Goal: Information Seeking & Learning: Learn about a topic

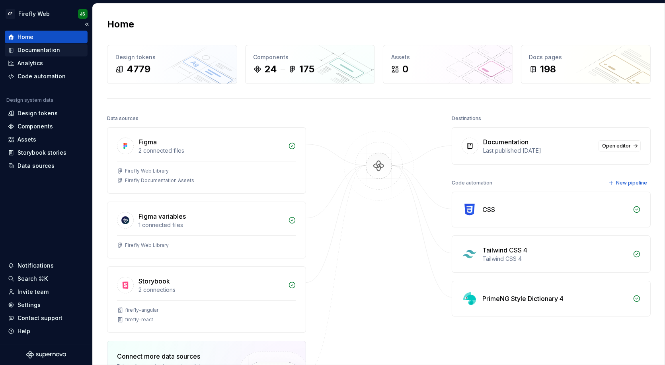
click at [46, 47] on div "Documentation" at bounding box center [39, 50] width 43 height 8
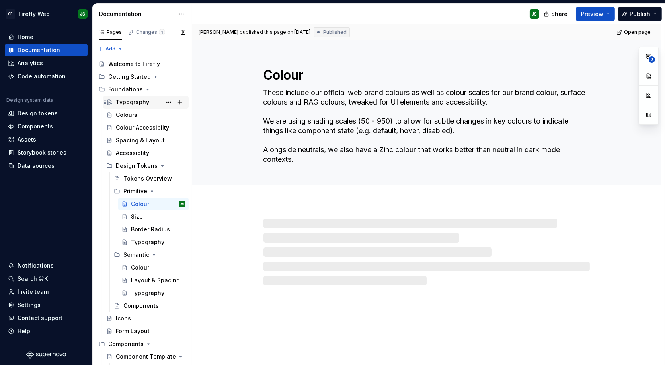
click at [128, 104] on div "Typography" at bounding box center [132, 102] width 33 height 8
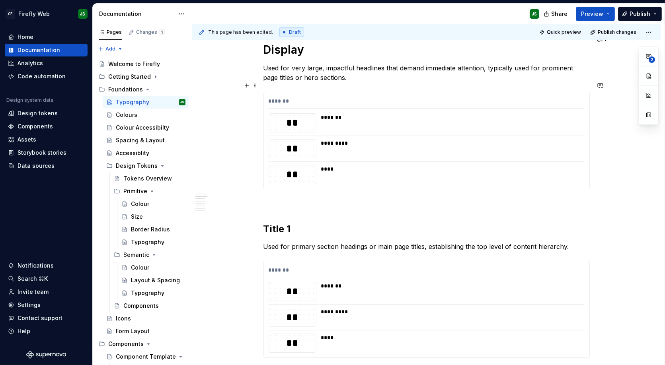
scroll to position [328, 0]
click at [295, 223] on h2 "Title 1" at bounding box center [426, 229] width 326 height 13
type textarea "*"
click at [295, 223] on h2 "Title 1" at bounding box center [426, 229] width 326 height 13
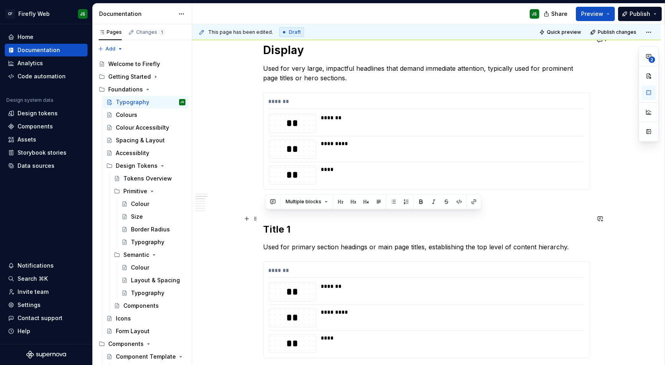
click at [287, 223] on h2 "Title 1" at bounding box center [426, 229] width 326 height 13
click at [289, 223] on h2 "Title 1" at bounding box center [426, 229] width 326 height 13
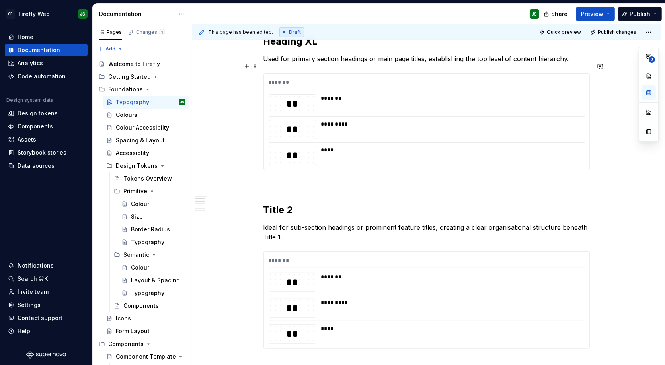
scroll to position [530, 0]
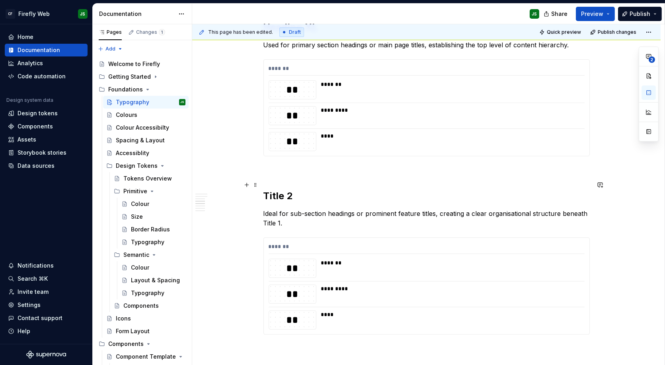
click at [291, 190] on h2 "Title 2" at bounding box center [426, 196] width 326 height 13
click at [292, 190] on h2 "Title 2" at bounding box center [426, 196] width 326 height 13
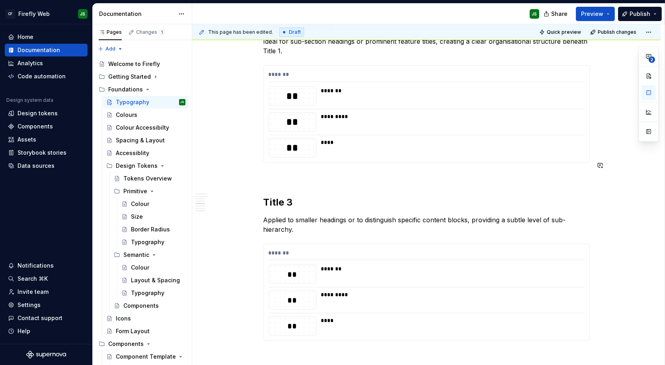
scroll to position [726, 0]
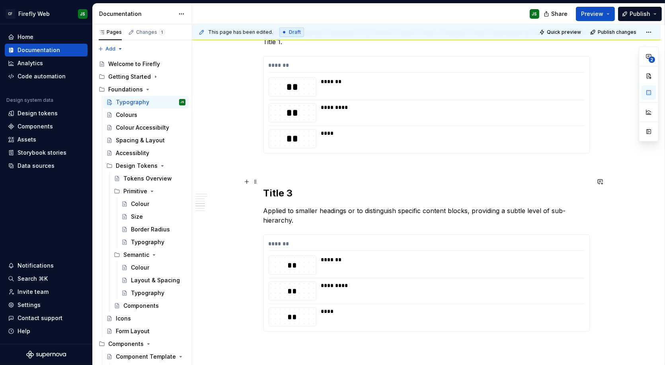
click at [287, 187] on h2 "Title 3" at bounding box center [426, 193] width 326 height 13
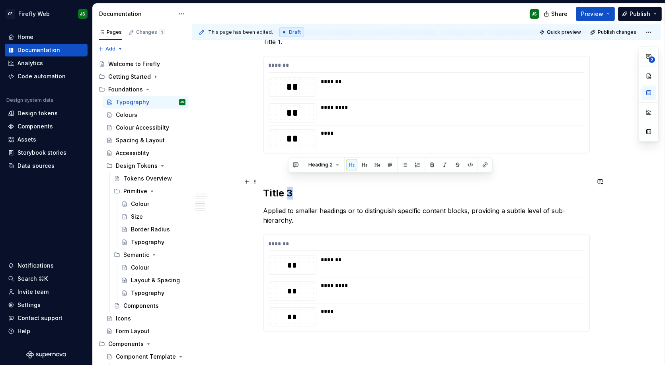
click at [287, 187] on h2 "Title 3" at bounding box center [426, 193] width 326 height 13
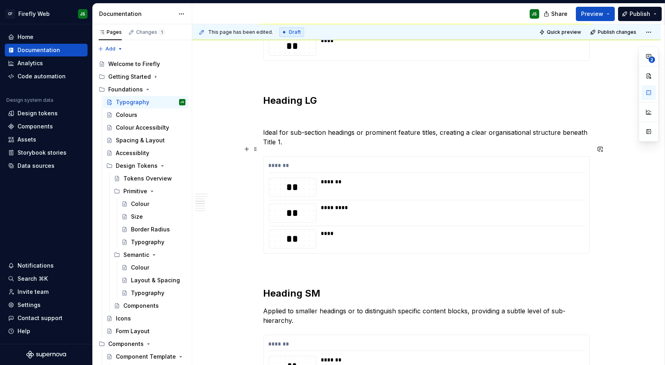
scroll to position [623, 0]
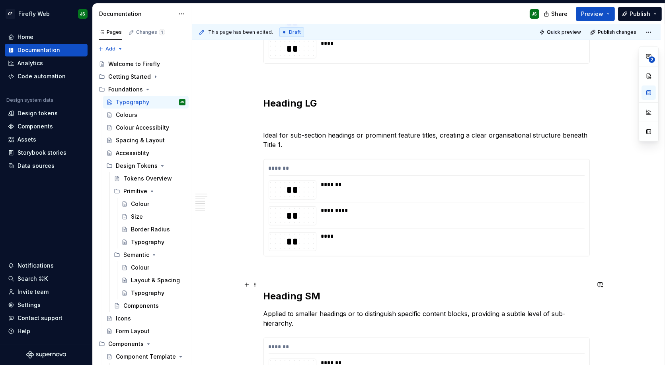
click at [313, 290] on h2 "Heading SM" at bounding box center [426, 296] width 326 height 13
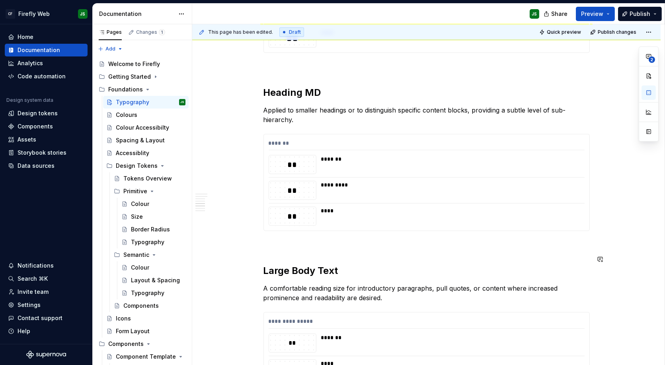
scroll to position [828, 0]
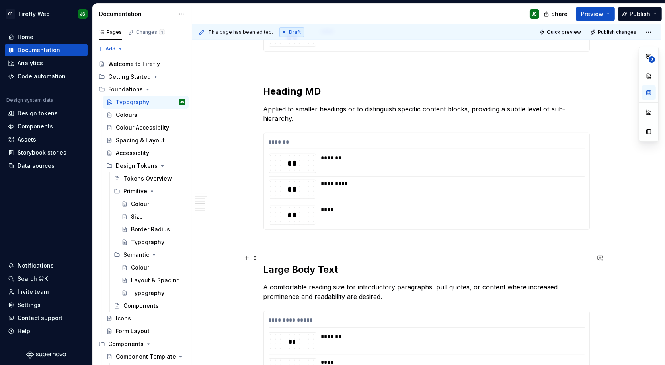
click at [280, 263] on h2 "Large Body Text" at bounding box center [426, 269] width 326 height 13
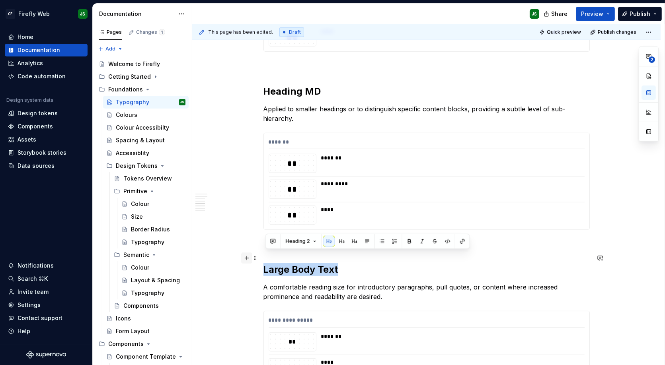
drag, startPoint x: 351, startPoint y: 258, endPoint x: 250, endPoint y: 255, distance: 101.1
click at [263, 255] on div "**********" at bounding box center [426, 31] width 326 height 1371
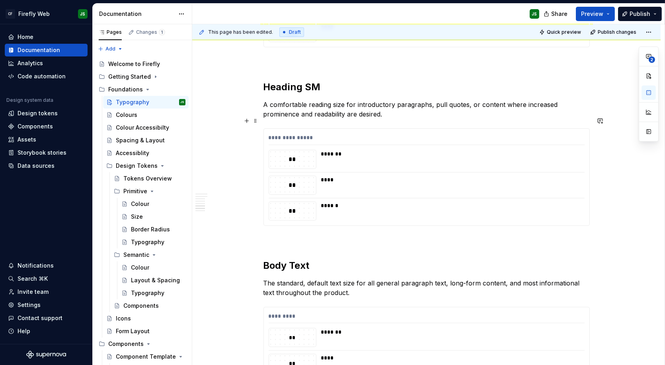
scroll to position [1014, 0]
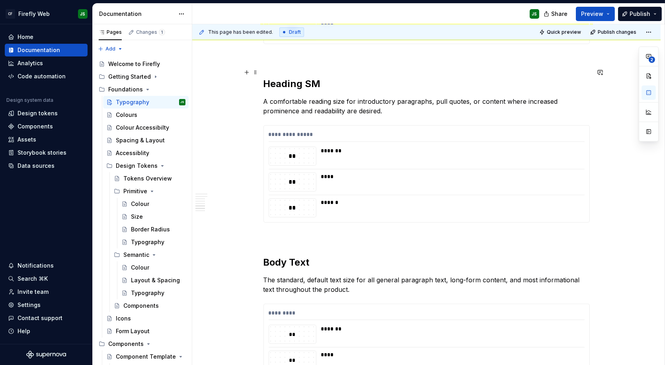
click at [337, 78] on h2 "Heading SM" at bounding box center [426, 84] width 326 height 13
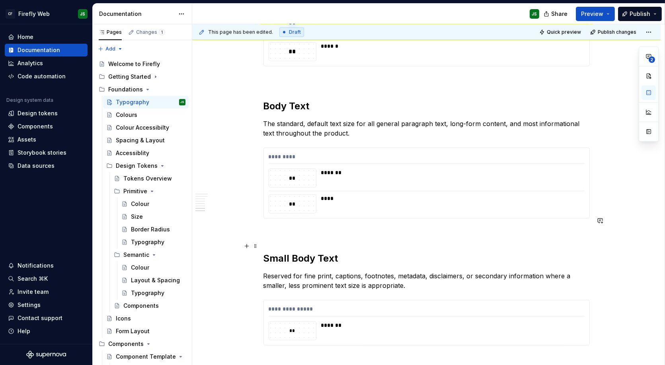
scroll to position [1186, 0]
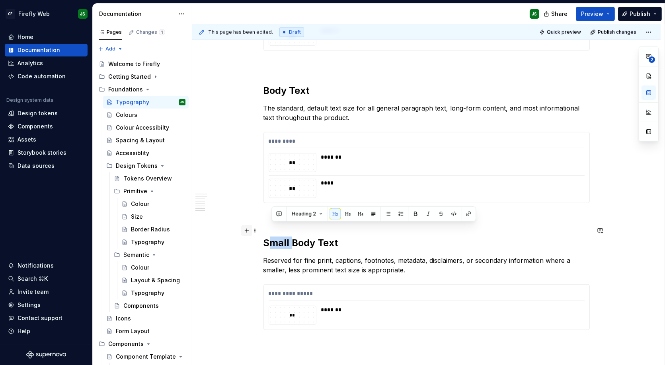
drag, startPoint x: 292, startPoint y: 228, endPoint x: 253, endPoint y: 229, distance: 39.4
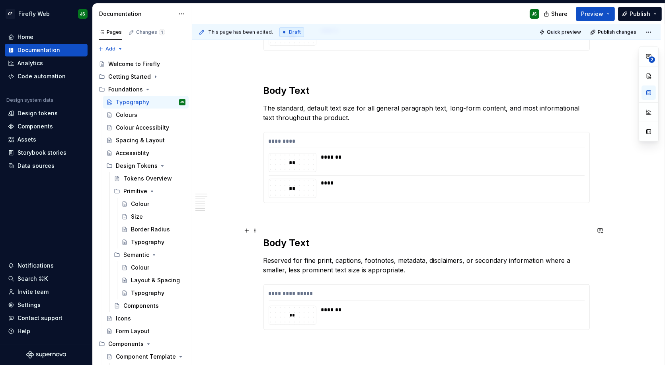
click at [352, 237] on h2 "Body Text" at bounding box center [426, 243] width 326 height 13
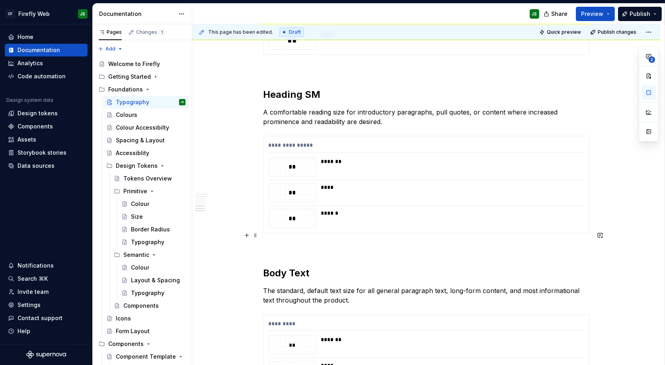
scroll to position [985, 0]
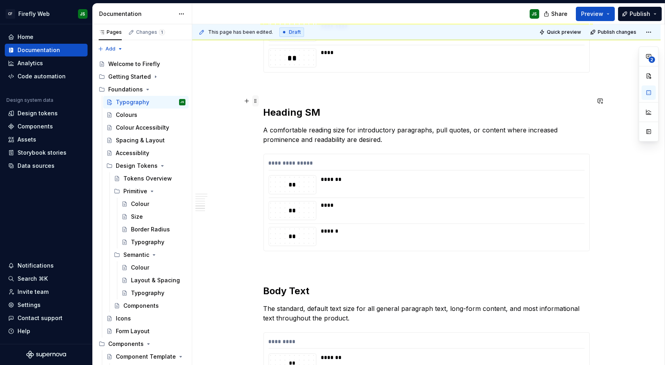
click at [259, 102] on span at bounding box center [255, 101] width 6 height 11
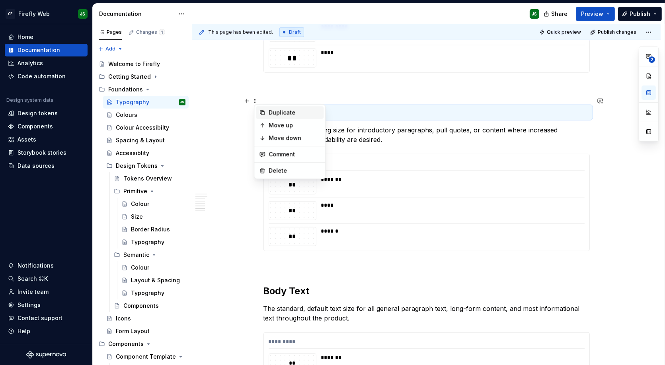
click at [275, 113] on div "Duplicate" at bounding box center [295, 113] width 52 height 8
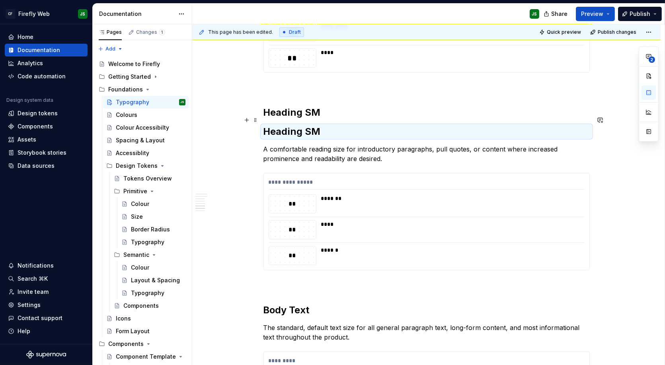
click at [316, 125] on h2 "Heading SM" at bounding box center [426, 131] width 326 height 13
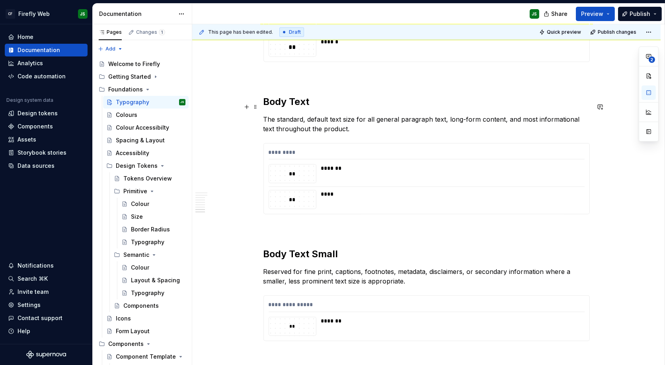
scroll to position [1252, 0]
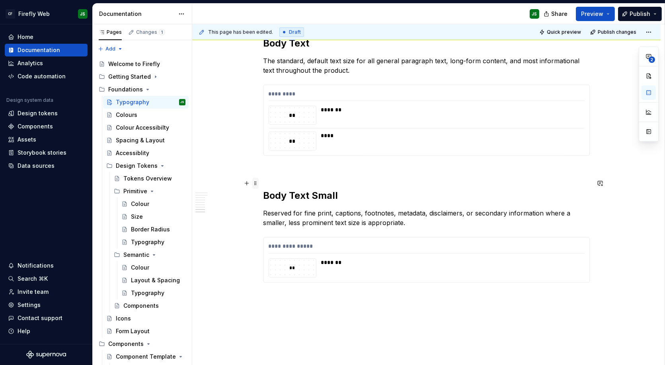
click at [255, 184] on span at bounding box center [255, 183] width 6 height 11
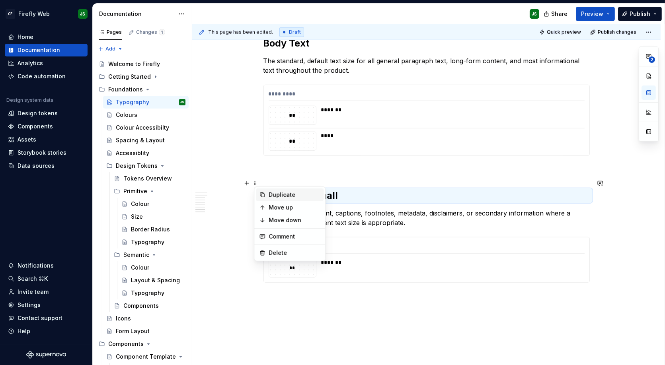
drag, startPoint x: 278, startPoint y: 195, endPoint x: 273, endPoint y: 192, distance: 5.3
click at [278, 195] on div "Duplicate" at bounding box center [295, 195] width 52 height 8
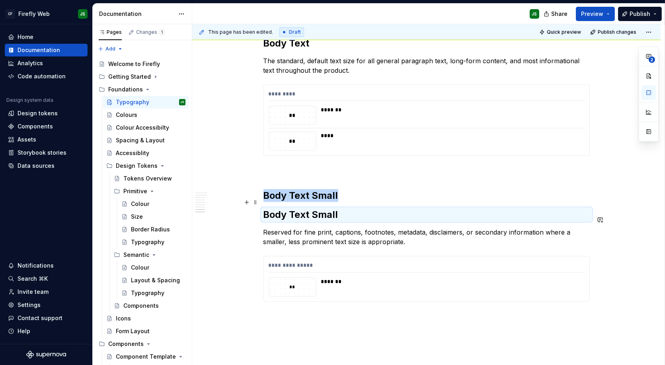
scroll to position [1253, 0]
click at [297, 208] on h2 "Body Text Small" at bounding box center [426, 214] width 326 height 13
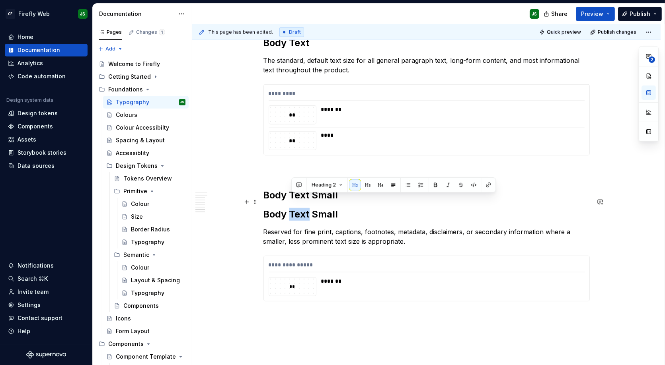
click at [297, 208] on h2 "Body Text Small" at bounding box center [426, 214] width 326 height 13
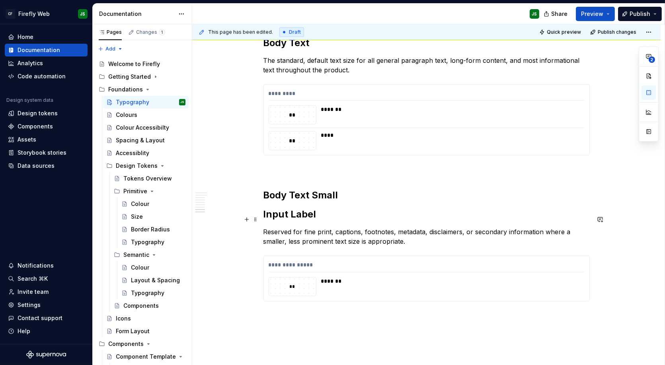
scroll to position [1254, 0]
click at [257, 202] on span at bounding box center [255, 201] width 6 height 11
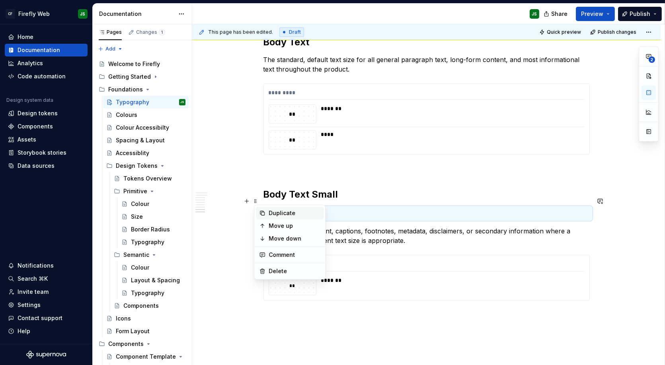
click at [284, 215] on div "Duplicate" at bounding box center [295, 213] width 52 height 8
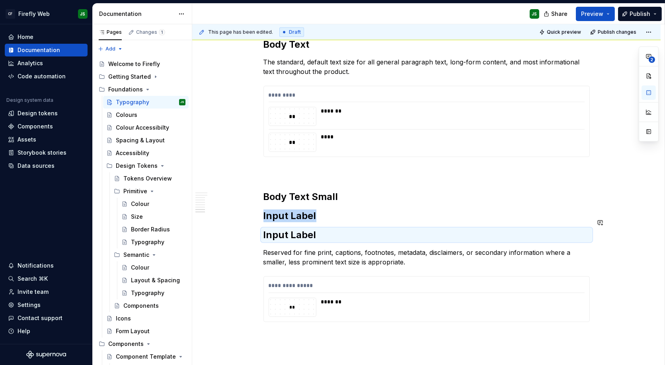
scroll to position [1250, 0]
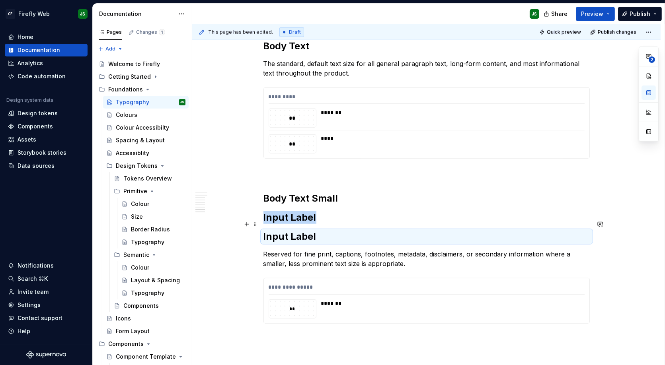
click at [319, 230] on h2 "Input Label" at bounding box center [426, 236] width 326 height 13
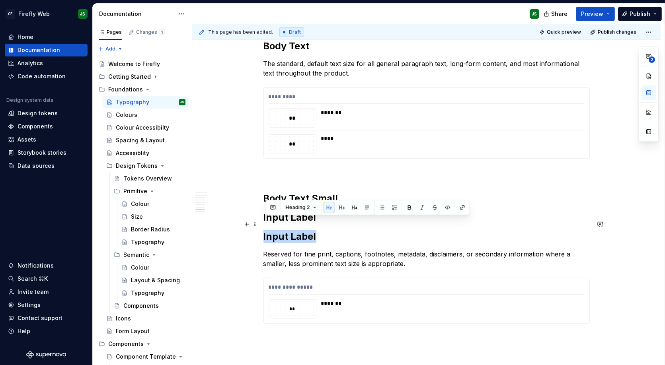
click at [319, 230] on h2 "Input Label" at bounding box center [426, 236] width 326 height 13
click at [279, 230] on h2 "Input Label" at bounding box center [426, 236] width 326 height 13
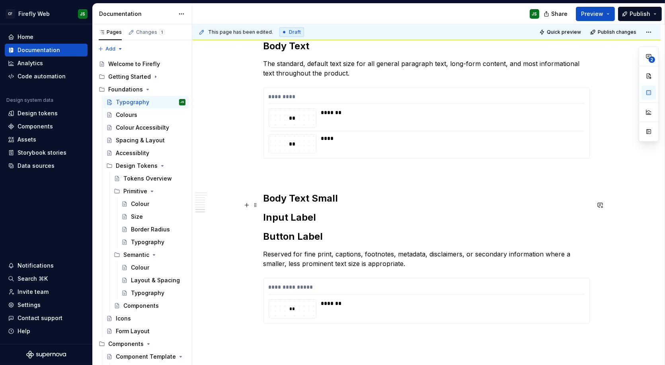
click at [308, 211] on h2 "Input Label" at bounding box center [426, 217] width 326 height 13
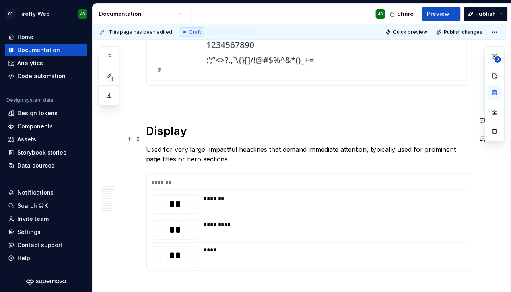
scroll to position [250, 0]
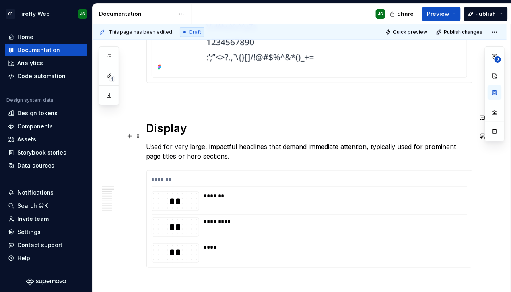
click at [200, 142] on p "Used for very large, impactful headlines that demand immediate attention, typic…" at bounding box center [309, 151] width 326 height 19
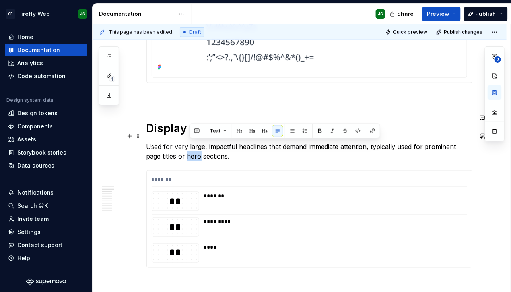
click at [200, 142] on p "Used for very large, impactful headlines that demand immediate attention, typic…" at bounding box center [309, 151] width 326 height 19
click at [178, 142] on p "Used for very large, impactful headlines that demand immediate attention, typic…" at bounding box center [309, 151] width 326 height 19
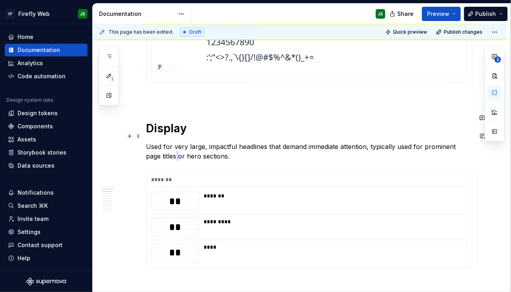
click at [178, 142] on p "Used for very large, impactful headlines that demand immediate attention, typic…" at bounding box center [309, 151] width 326 height 19
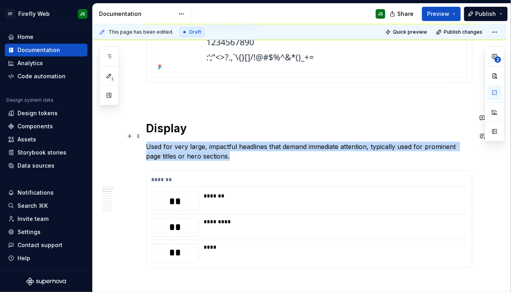
click at [178, 142] on p "Used for very large, impactful headlines that demand immediate attention, typic…" at bounding box center [309, 151] width 326 height 19
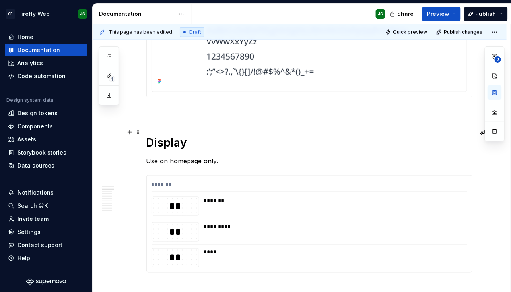
scroll to position [213, 0]
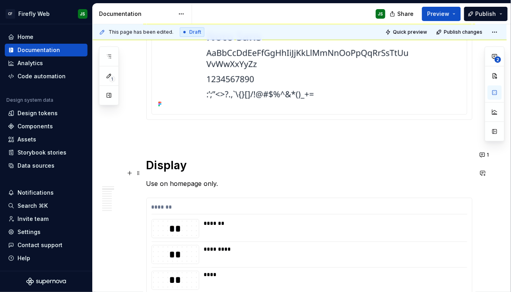
click at [160, 179] on p "Use on homepage only." at bounding box center [309, 184] width 326 height 10
click at [168, 179] on p "Used for page header on the homepage only." at bounding box center [309, 184] width 326 height 10
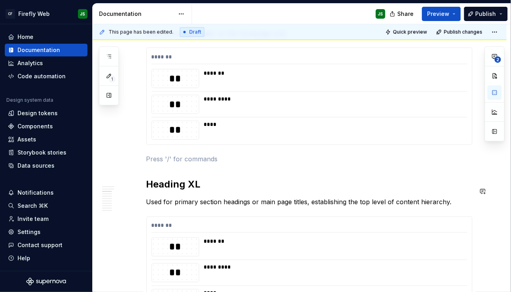
scroll to position [364, 0]
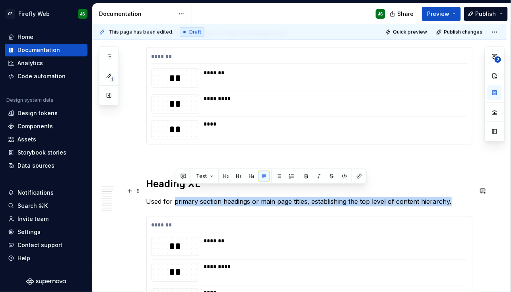
drag, startPoint x: 175, startPoint y: 192, endPoint x: 458, endPoint y: 193, distance: 282.9
click at [458, 197] on p "Used for primary section headings or main page titles, establishing the top lev…" at bounding box center [309, 202] width 326 height 10
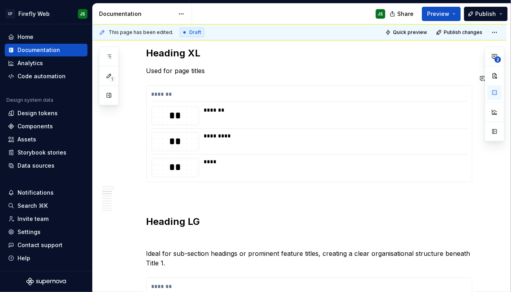
scroll to position [498, 0]
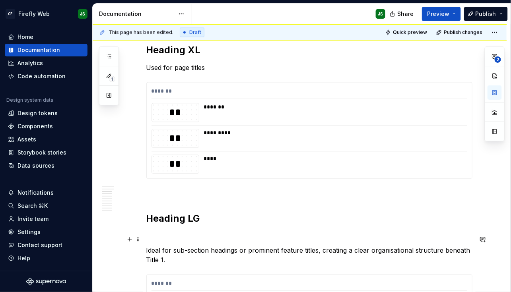
click at [171, 246] on p "Ideal for sub-section headings or prominent feature titles, creating a clear or…" at bounding box center [309, 255] width 326 height 19
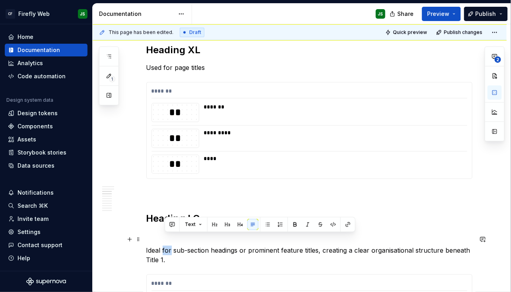
click at [171, 246] on p "Ideal for sub-section headings or prominent feature titles, creating a clear or…" at bounding box center [309, 255] width 326 height 19
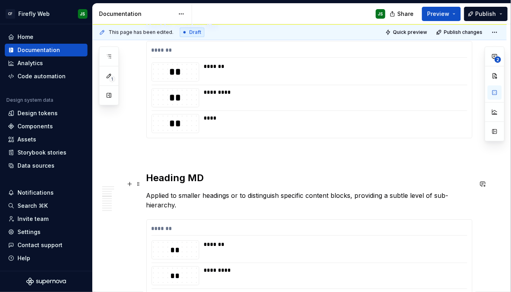
scroll to position [723, 0]
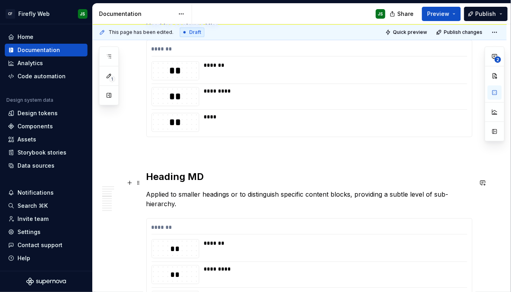
click at [192, 190] on p "Applied to smaller headings or to distinguish specific content blocks, providin…" at bounding box center [309, 199] width 326 height 19
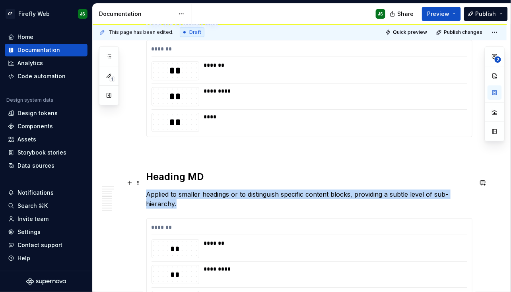
click at [192, 190] on p "Applied to smaller headings or to distinguish specific content blocks, providin…" at bounding box center [309, 199] width 326 height 19
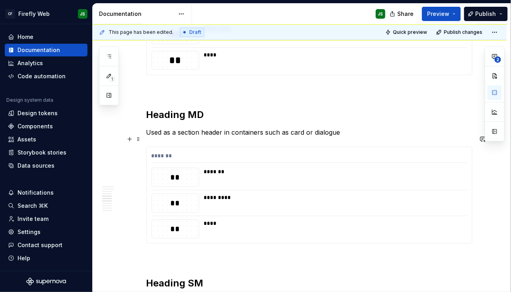
scroll to position [784, 0]
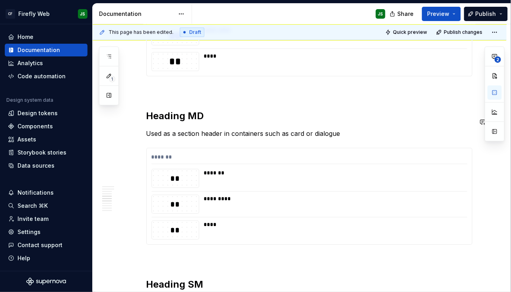
click at [203, 127] on div "**********" at bounding box center [309, 85] width 326 height 1390
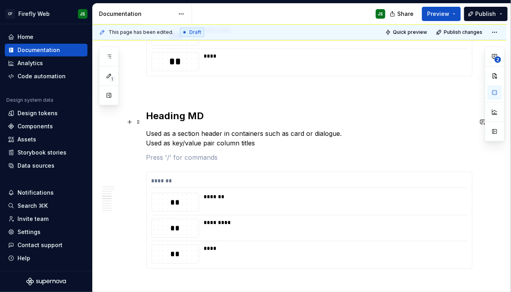
click at [306, 129] on p "Used as a section header in containers such as card or dialogue. Used as key/va…" at bounding box center [309, 138] width 326 height 19
click at [147, 133] on div "**********" at bounding box center [300, 136] width 414 height 1530
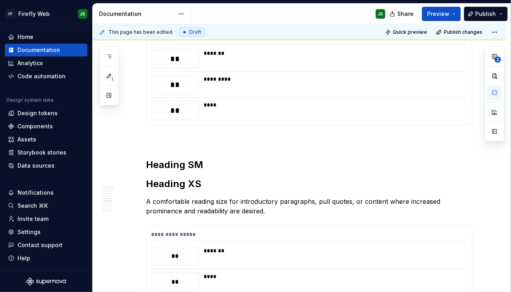
scroll to position [934, 0]
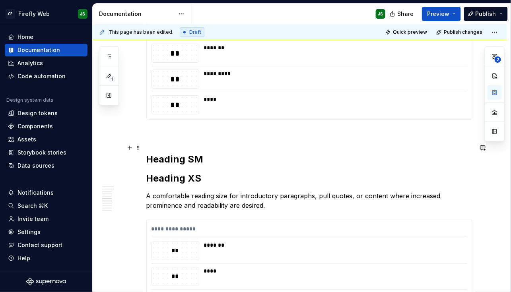
click at [217, 153] on h2 "Heading SM" at bounding box center [309, 159] width 326 height 13
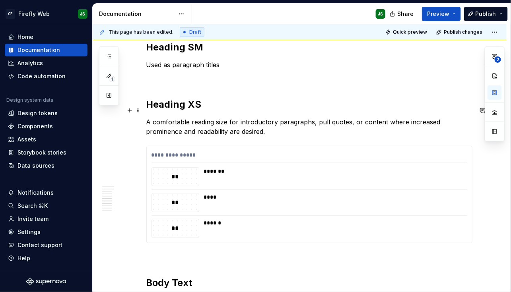
scroll to position [1044, 0]
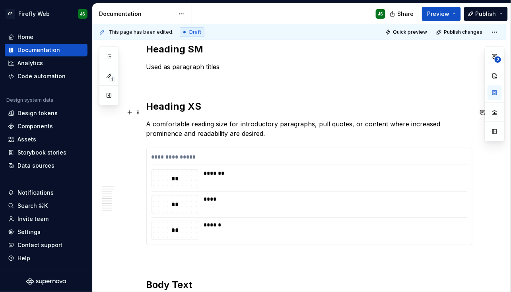
click at [256, 123] on p "A comfortable reading size for introductory paragraphs, pull quotes, or content…" at bounding box center [309, 128] width 326 height 19
click at [227, 119] on p "A comfortable reading size for introductory paragraphs, pull quotes, or content…" at bounding box center [309, 128] width 326 height 19
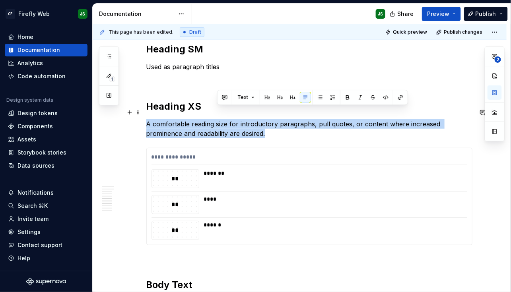
click at [227, 119] on p "A comfortable reading size for introductory paragraphs, pull quotes, or content…" at bounding box center [309, 128] width 326 height 19
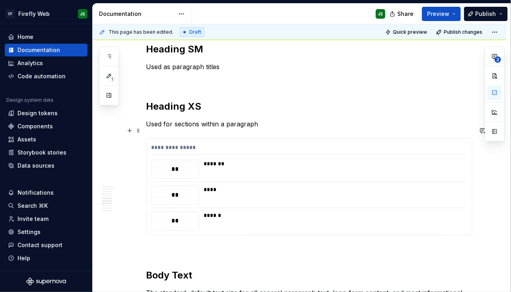
scroll to position [1045, 0]
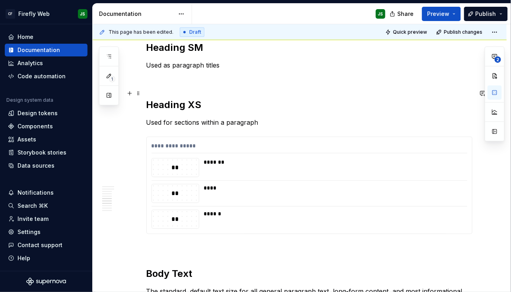
click at [343, 99] on h2 "Heading XS" at bounding box center [309, 105] width 326 height 13
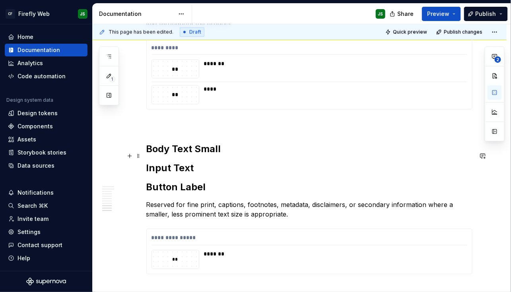
scroll to position [1320, 0]
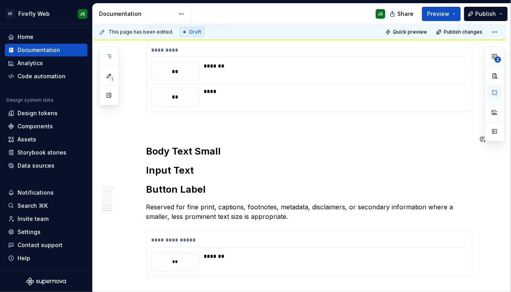
type textarea "*"
